Goal: Task Accomplishment & Management: Use online tool/utility

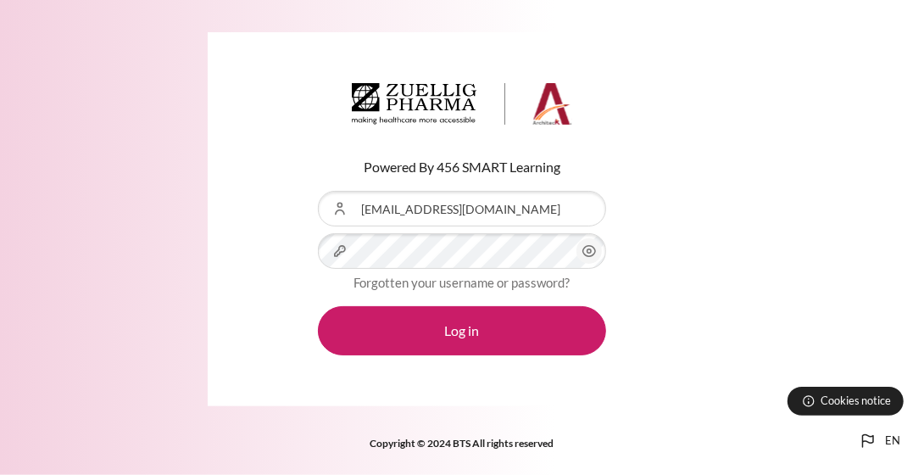
click at [594, 254] on icon "Content" at bounding box center [589, 251] width 13 height 11
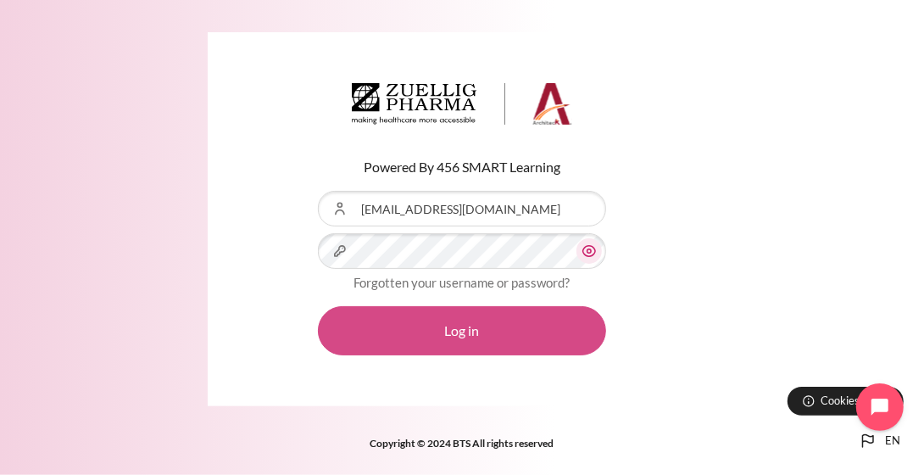
click at [478, 339] on button "Log in" at bounding box center [462, 330] width 288 height 49
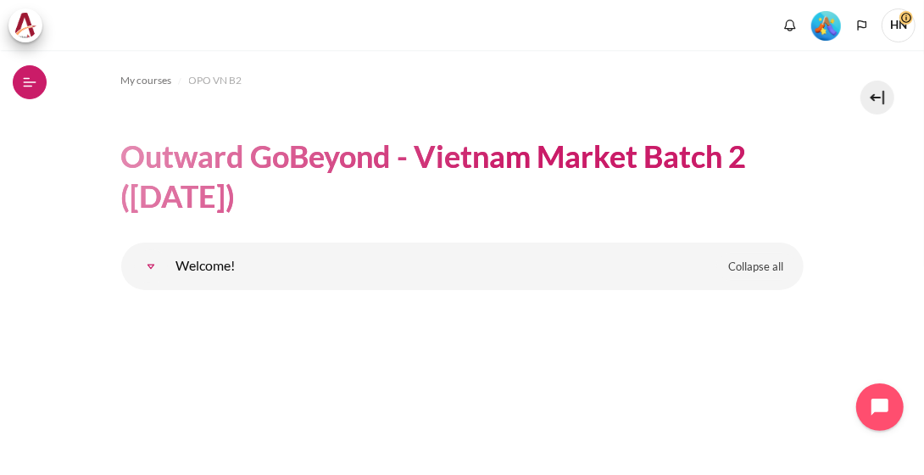
click at [36, 88] on icon at bounding box center [29, 82] width 15 height 15
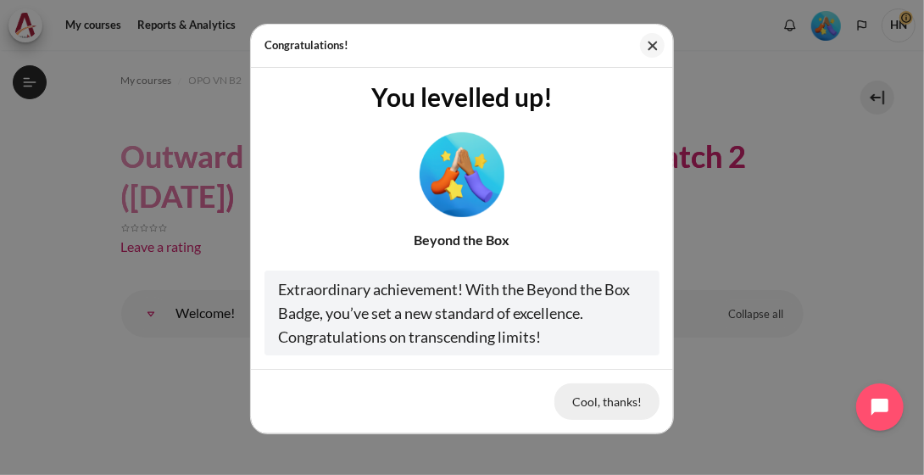
click at [598, 397] on button "Cool, thanks!" at bounding box center [607, 401] width 105 height 36
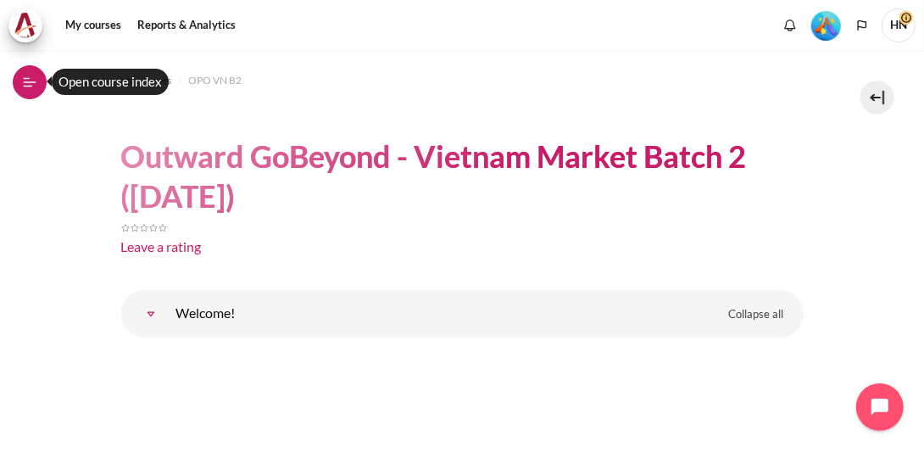
click at [37, 84] on button "Open course index" at bounding box center [30, 82] width 34 height 34
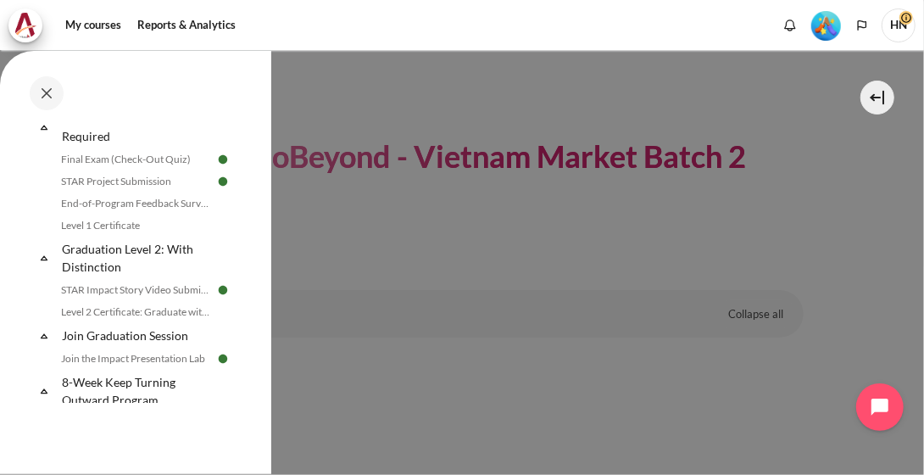
scroll to position [2008, 0]
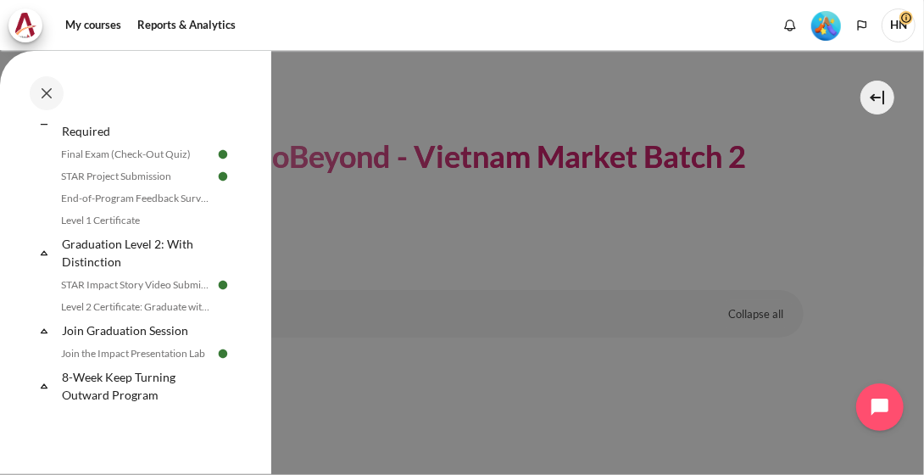
click at [242, 340] on div "Completed 100% 25 / 25 Expand Collapse Welcome! Highlighted" at bounding box center [133, 263] width 217 height 279
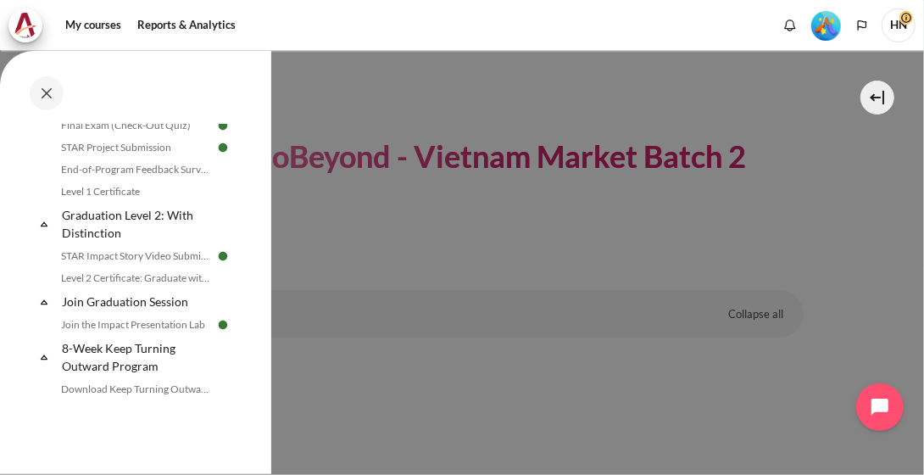
scroll to position [2027, 0]
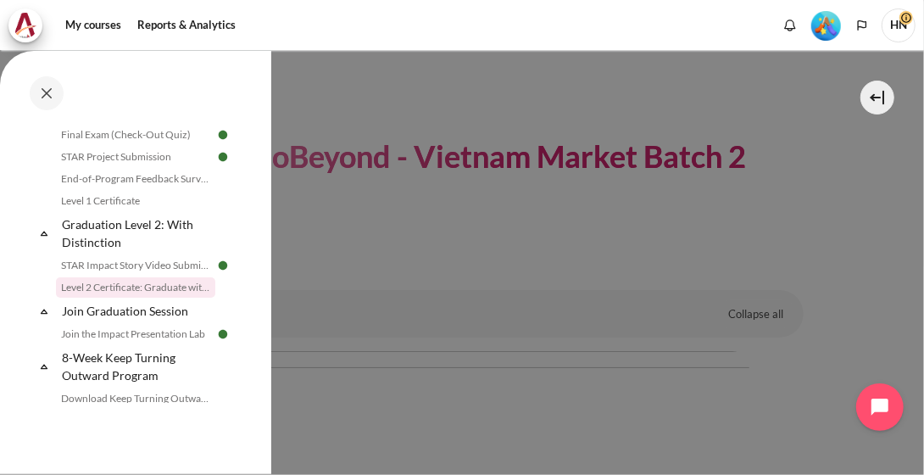
click at [158, 285] on link "Level 2 Certificate: Graduate with Distinction" at bounding box center [135, 287] width 159 height 20
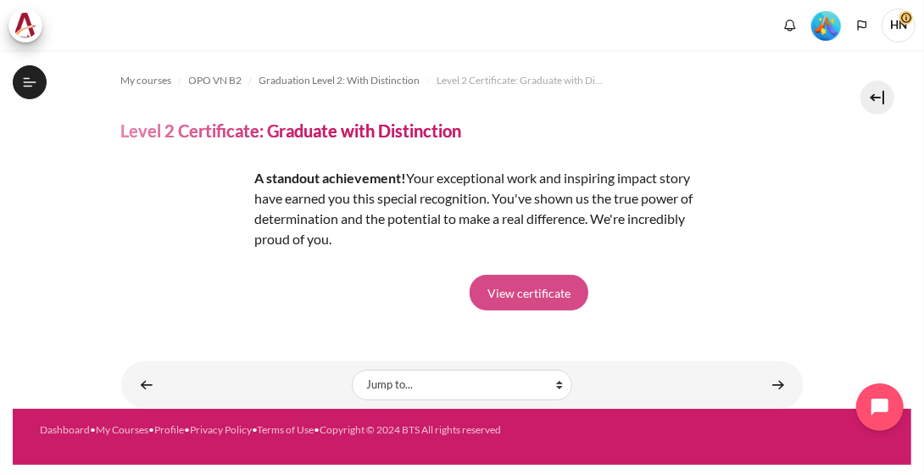
click at [515, 301] on link "View certificate" at bounding box center [529, 293] width 119 height 36
